Goal: Information Seeking & Learning: Find specific fact

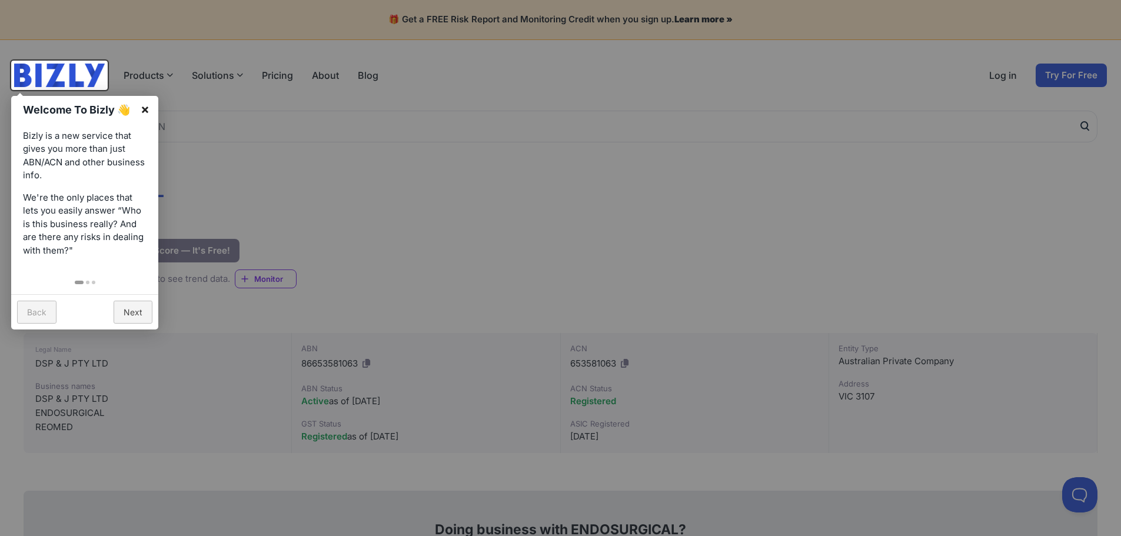
click at [147, 108] on link "×" at bounding box center [145, 109] width 26 height 26
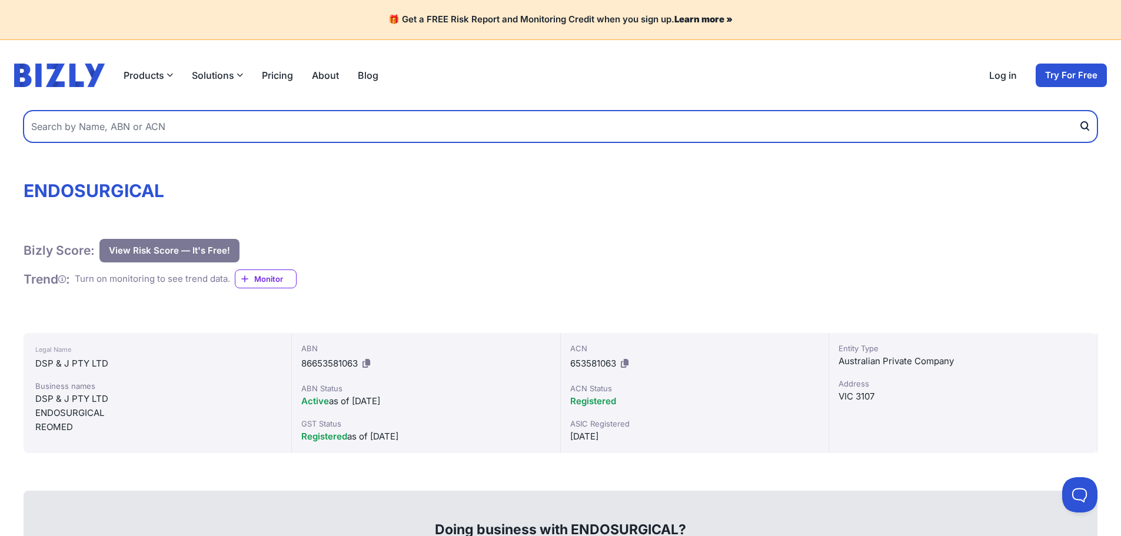
click at [149, 133] on input "text" at bounding box center [561, 127] width 1074 height 32
type input "Gienic"
click at [1079, 111] on button "submit" at bounding box center [1088, 127] width 19 height 32
